Goal: Task Accomplishment & Management: Use online tool/utility

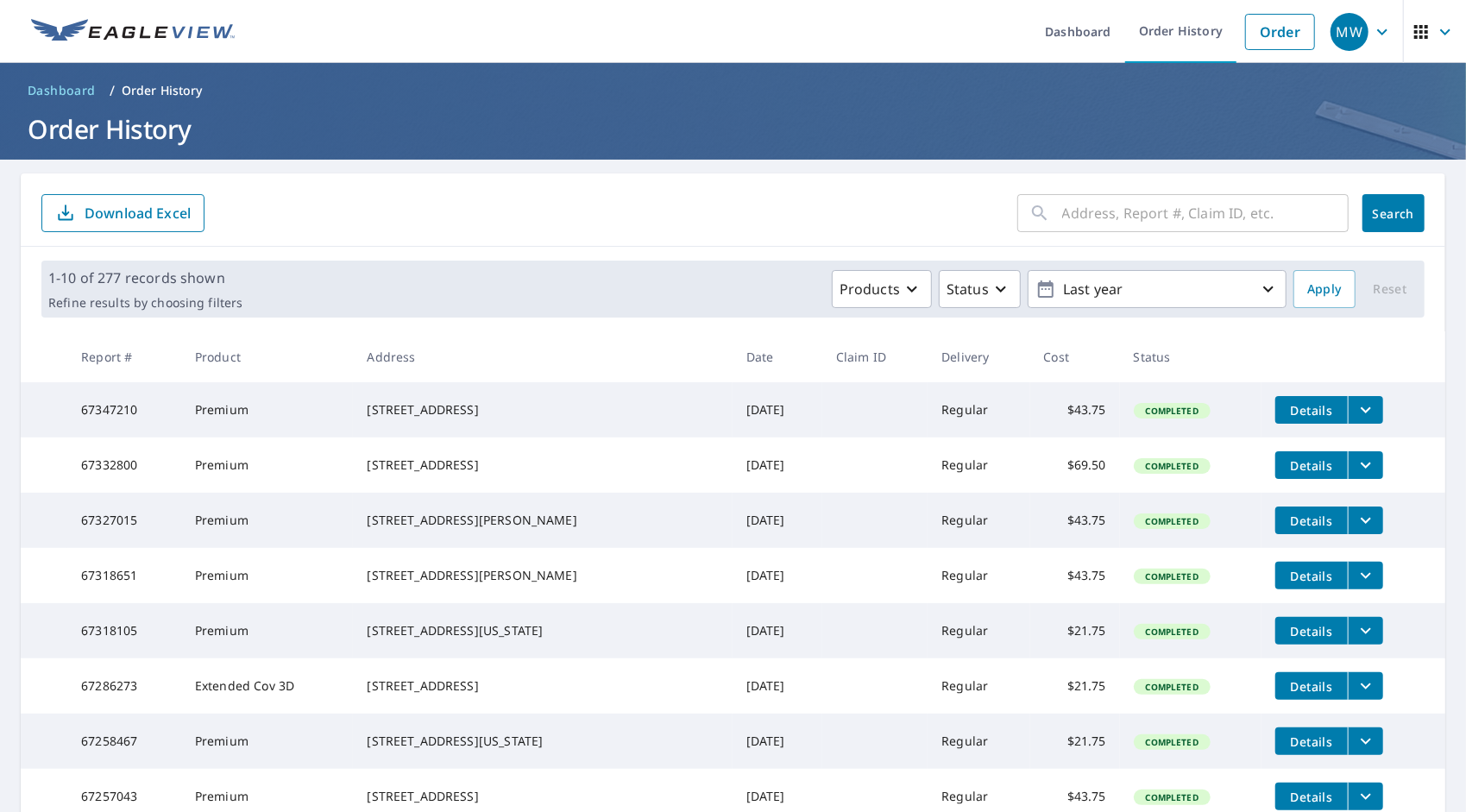
click at [1085, 219] on input "text" at bounding box center [1206, 213] width 287 height 48
type input "hickory"
click at [1381, 214] on span "Search" at bounding box center [1393, 213] width 34 height 17
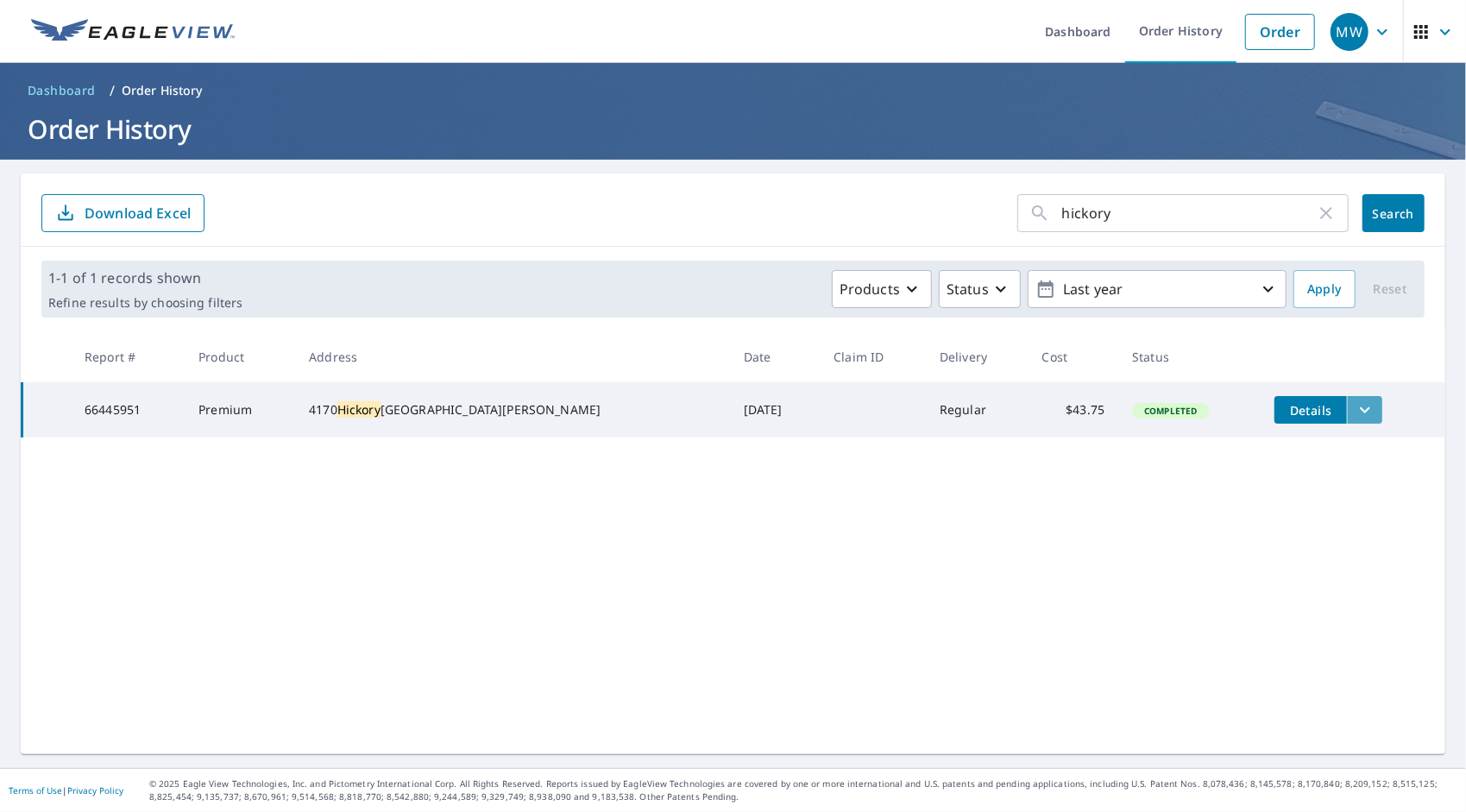
click at [1354, 405] on icon "filesDropdownBtn-66445951" at bounding box center [1365, 410] width 21 height 21
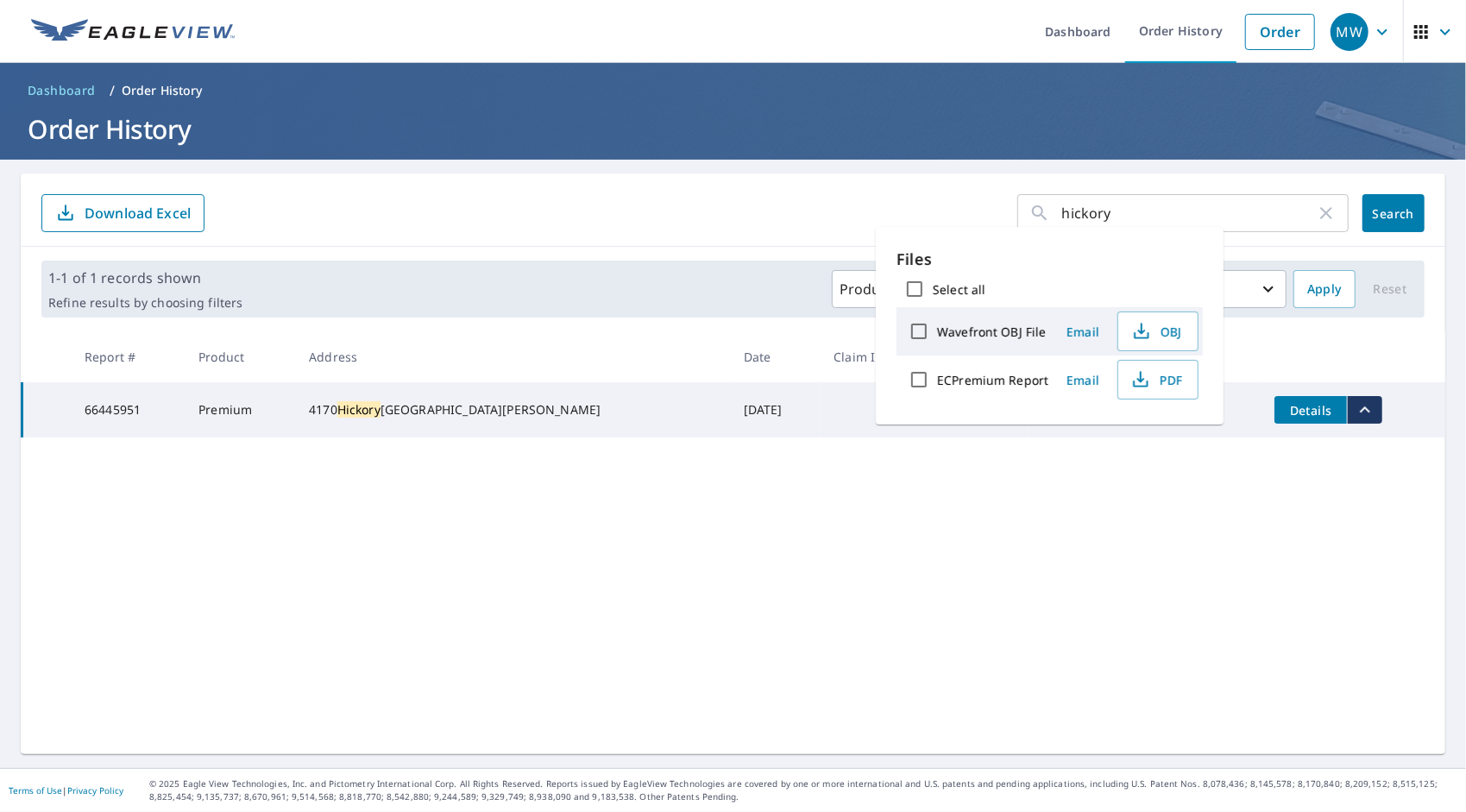
click at [1088, 377] on span "Email" at bounding box center [1082, 380] width 41 height 17
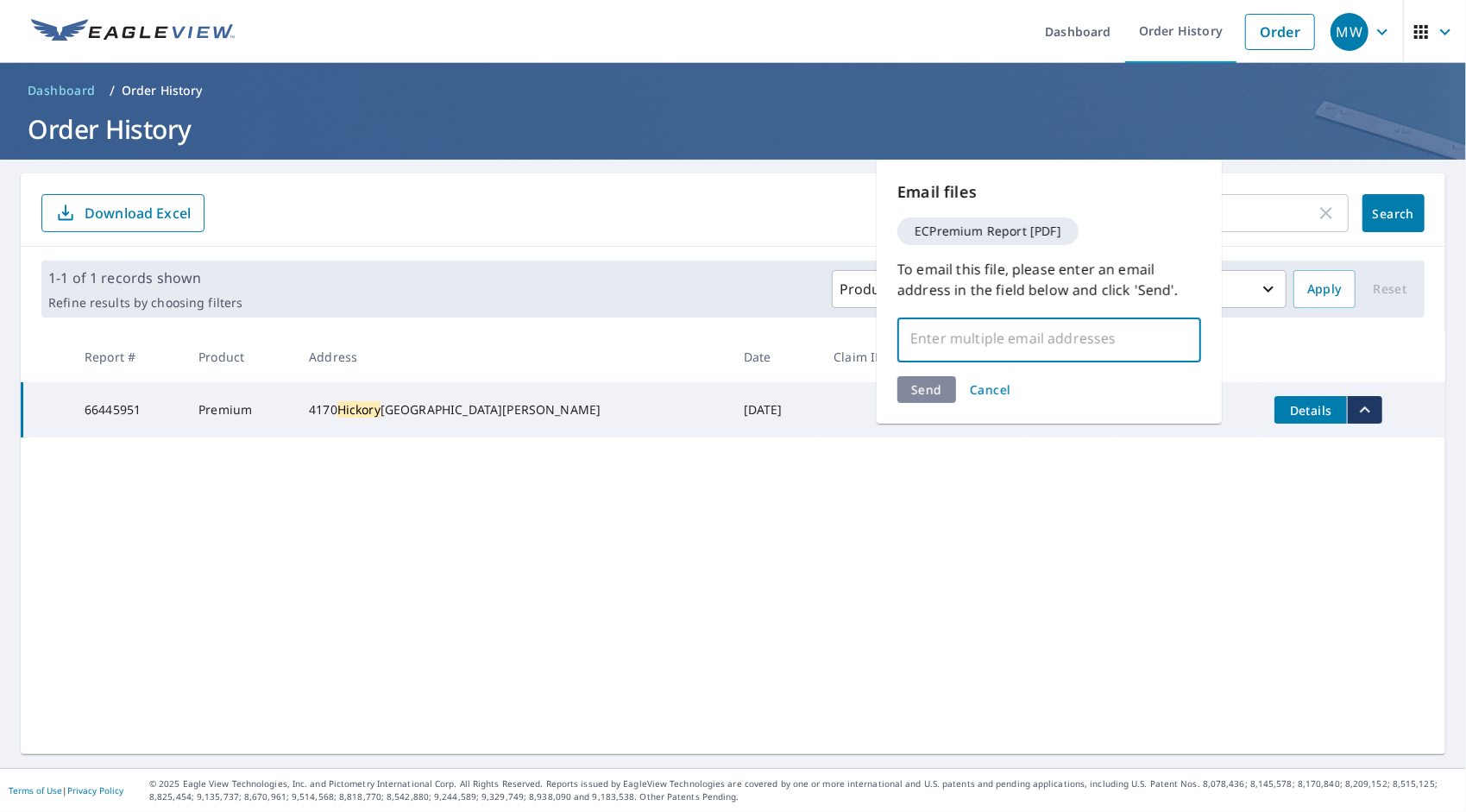
click at [965, 340] on input "text" at bounding box center [1037, 338] width 262 height 33
type input "[EMAIL_ADDRESS][DOMAIN_NAME]"
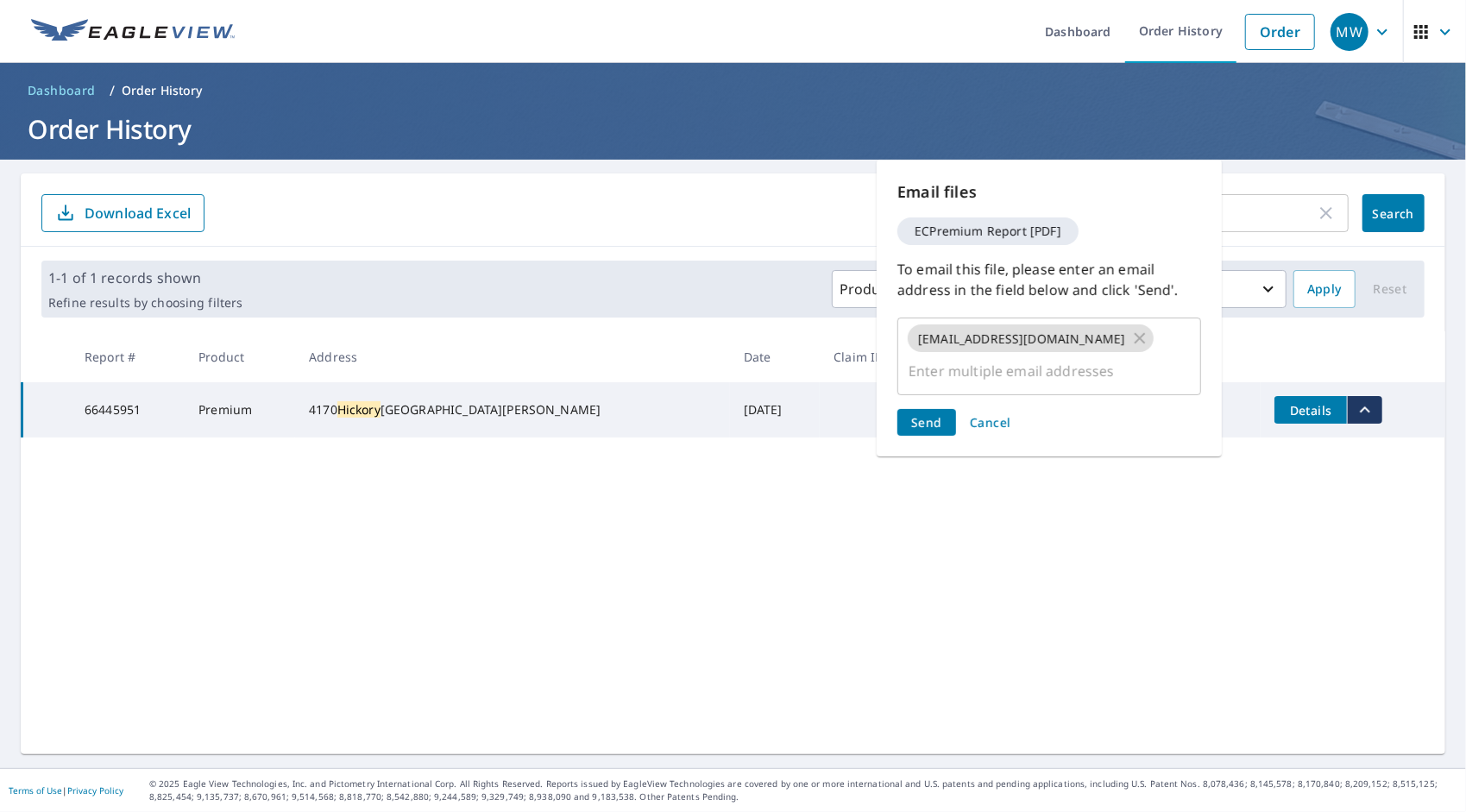
click at [933, 409] on div "Send Cancel" at bounding box center [1049, 422] width 304 height 26
click at [929, 414] on span "Send" at bounding box center [926, 422] width 31 height 17
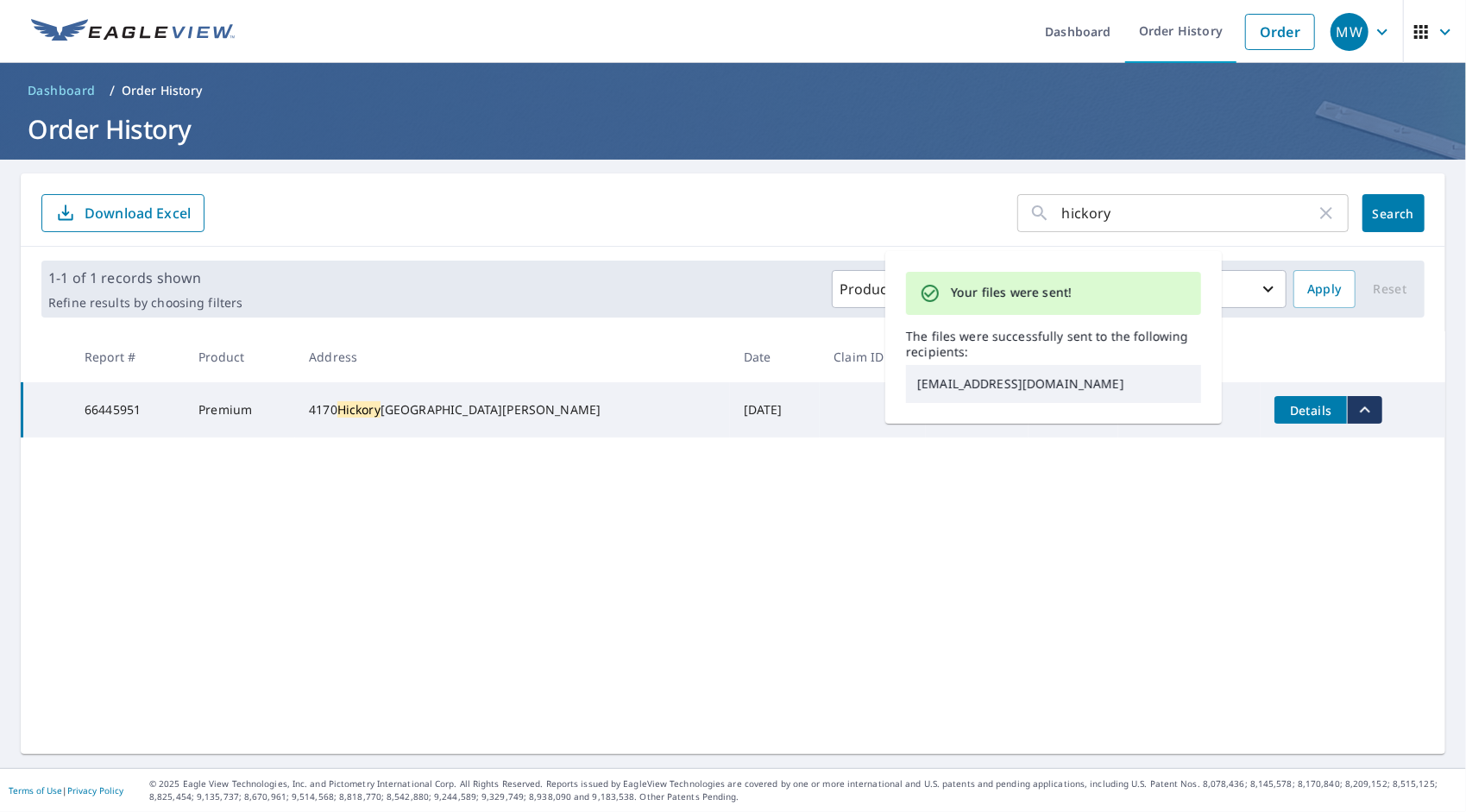
click at [1038, 487] on div "hickory ​ Search Download Excel 1-1 of 1 records shown Refine results by choosi…" at bounding box center [733, 464] width 1425 height 581
